Goal: Task Accomplishment & Management: Manage account settings

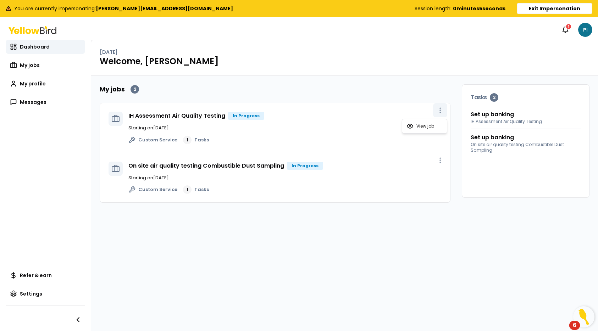
click at [440, 112] on icon "button" at bounding box center [439, 110] width 7 height 7
click at [420, 127] on span "View job" at bounding box center [425, 126] width 18 height 6
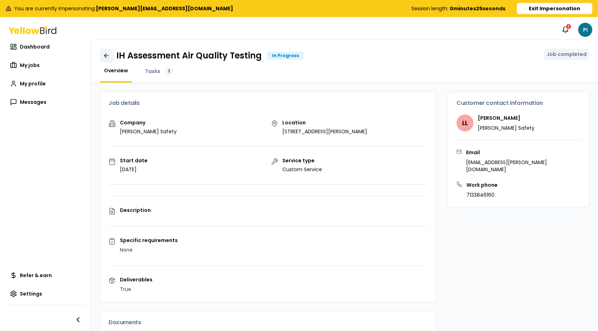
click at [105, 54] on icon at bounding box center [106, 55] width 7 height 7
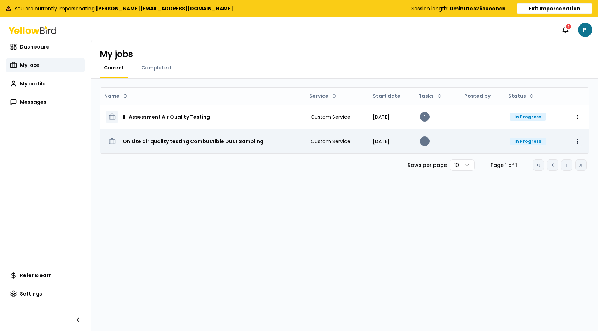
click at [575, 141] on html "You are currently impersonating: [PERSON_NAME][EMAIL_ADDRESS][DOMAIN_NAME] Sess…" at bounding box center [299, 165] width 598 height 331
click at [527, 145] on html "You are currently impersonating: [PERSON_NAME][EMAIL_ADDRESS][DOMAIN_NAME] Sess…" at bounding box center [299, 165] width 598 height 331
click at [529, 142] on div "In Progress" at bounding box center [527, 142] width 36 height 8
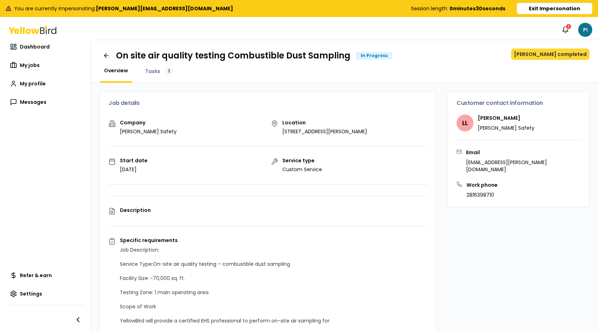
click at [564, 57] on button "[PERSON_NAME] completed" at bounding box center [550, 54] width 78 height 11
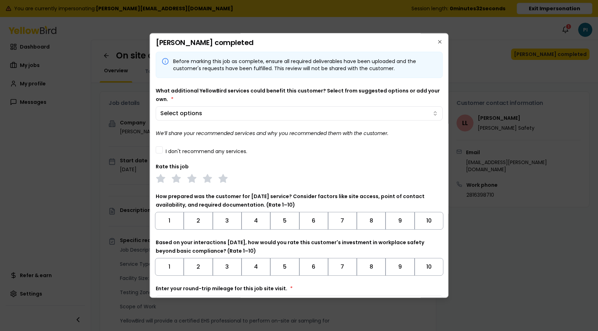
scroll to position [46, 0]
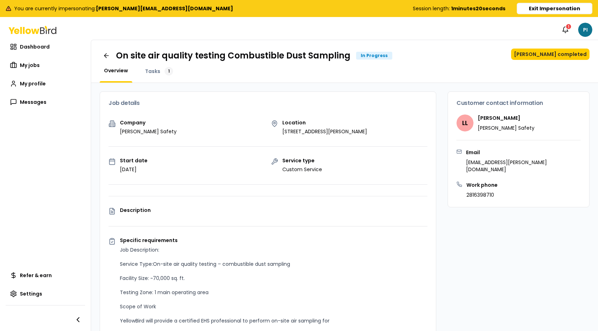
click at [530, 5] on button "Exit Impersonation" at bounding box center [553, 8] width 75 height 11
